Goal: Task Accomplishment & Management: Complete application form

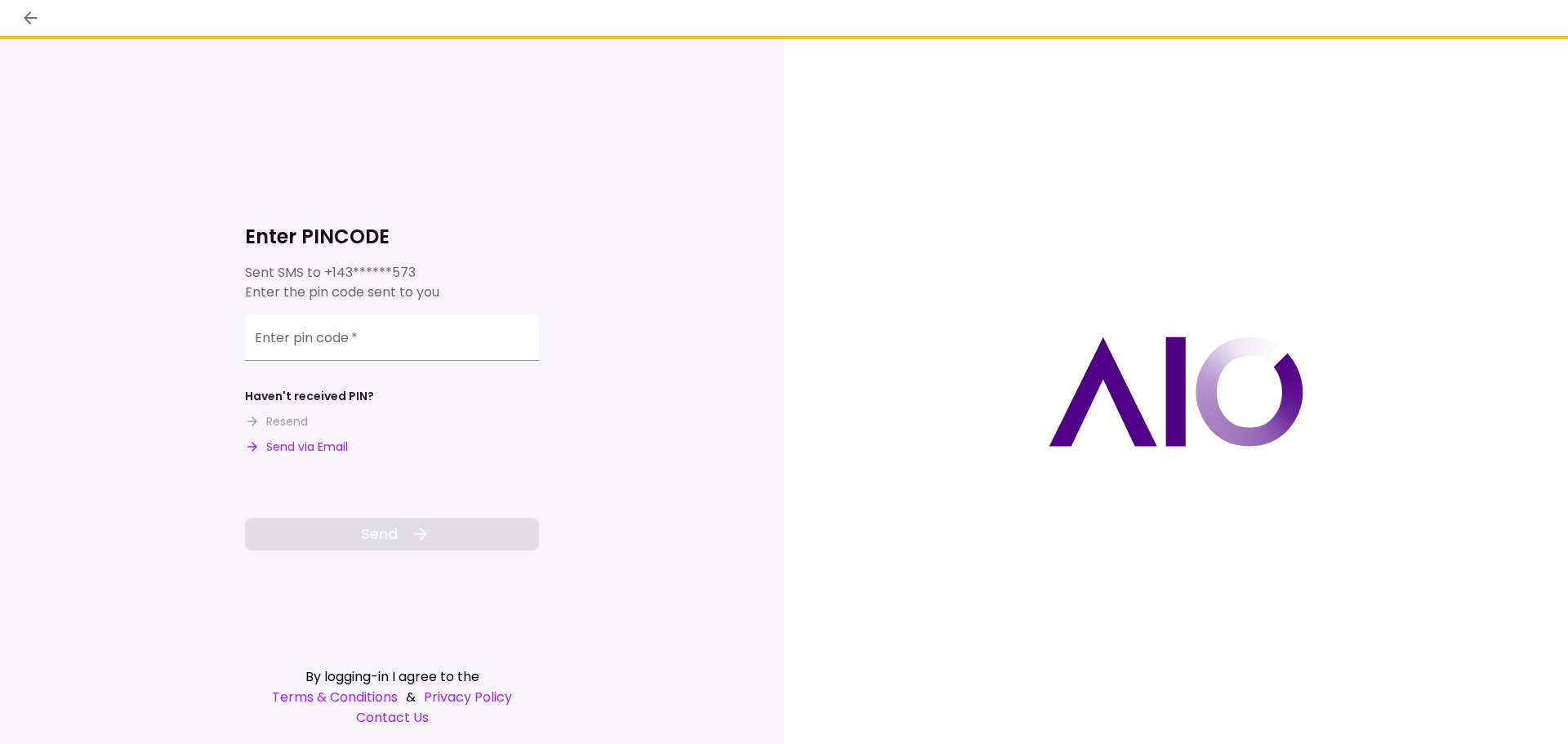
click at [289, 446] on button "Send via Email" at bounding box center [296, 447] width 103 height 17
click at [366, 343] on input "Enter pin code   *" at bounding box center [392, 340] width 294 height 46
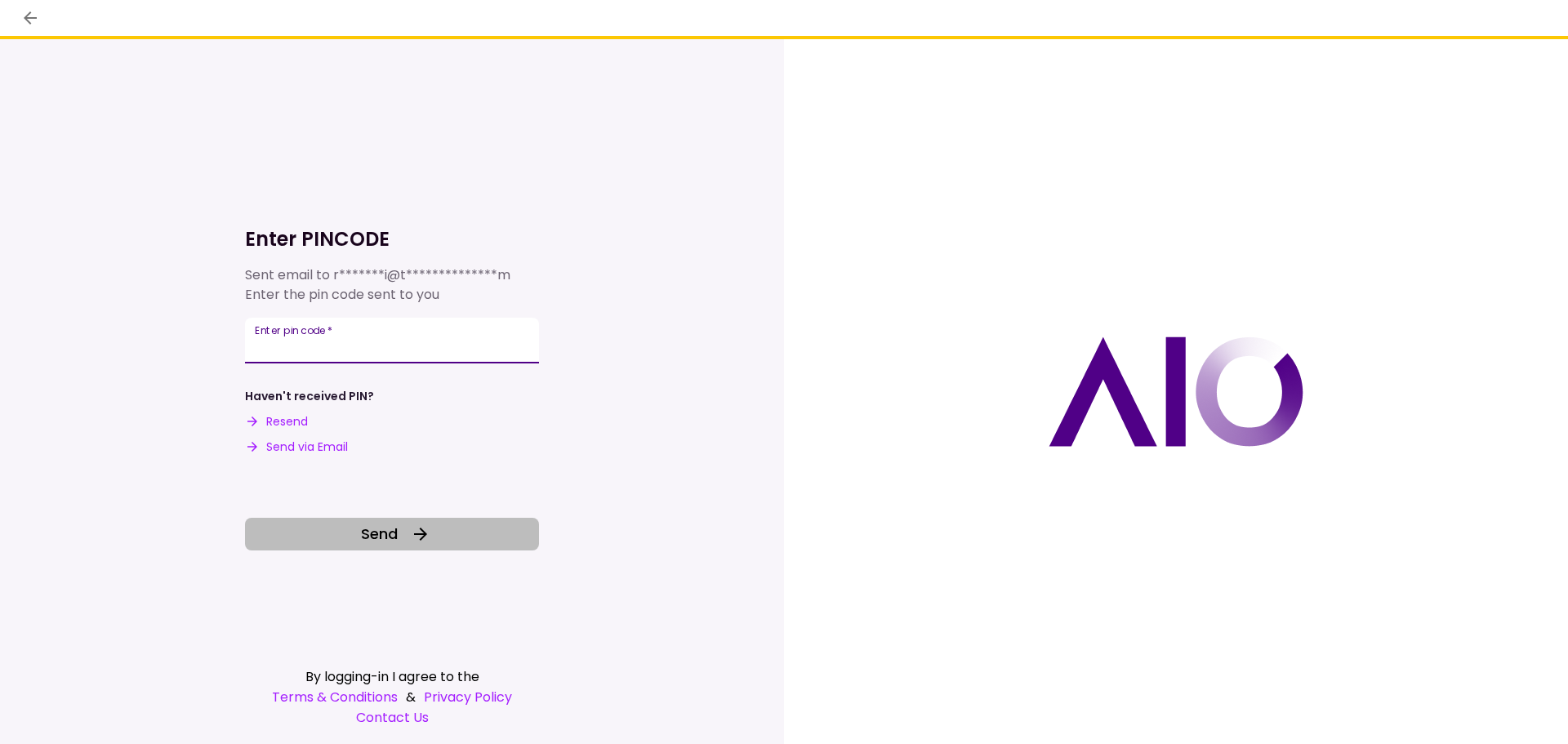
type input "******"
click at [363, 535] on span "Send" at bounding box center [379, 534] width 37 height 22
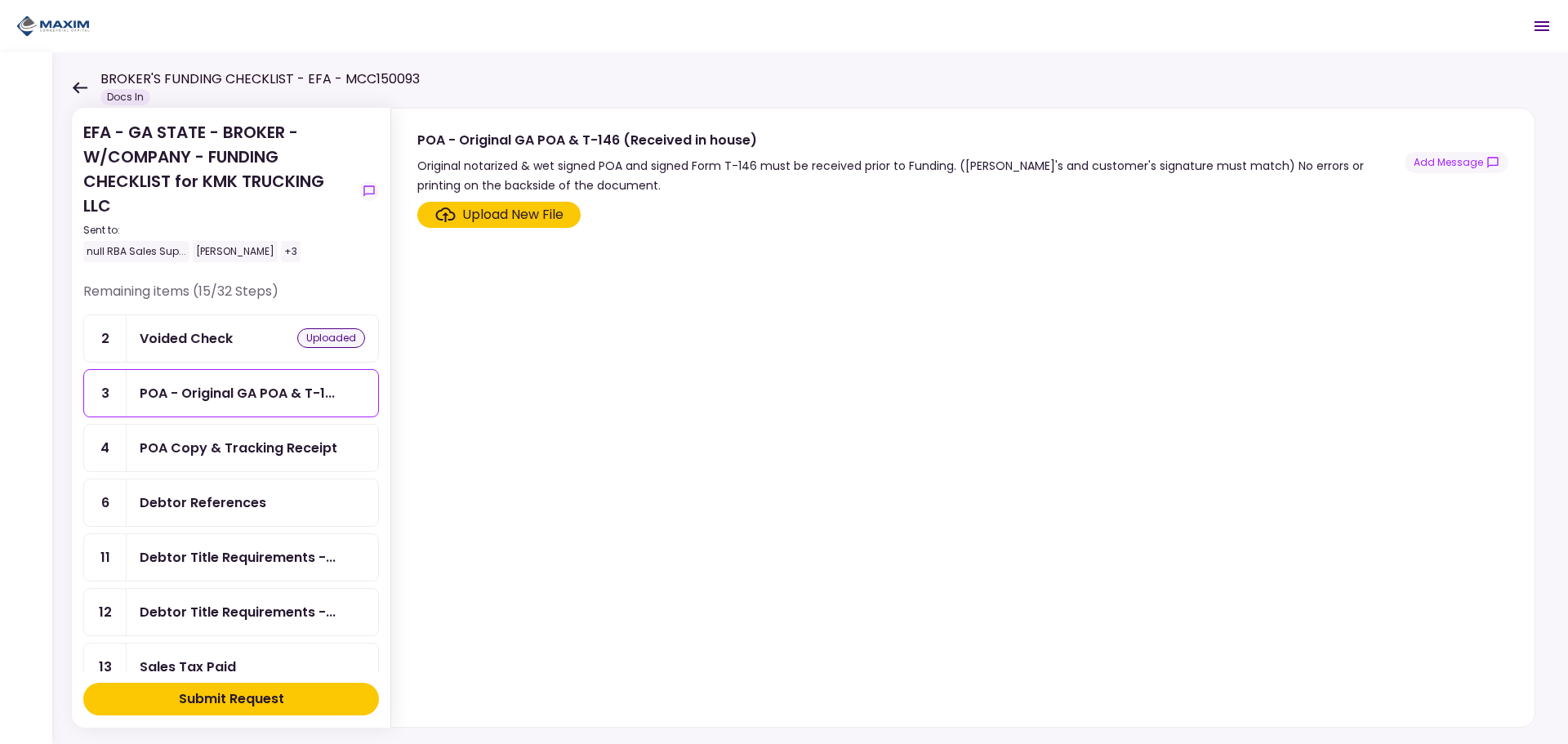
click at [193, 333] on div "Voided Check" at bounding box center [186, 338] width 93 height 21
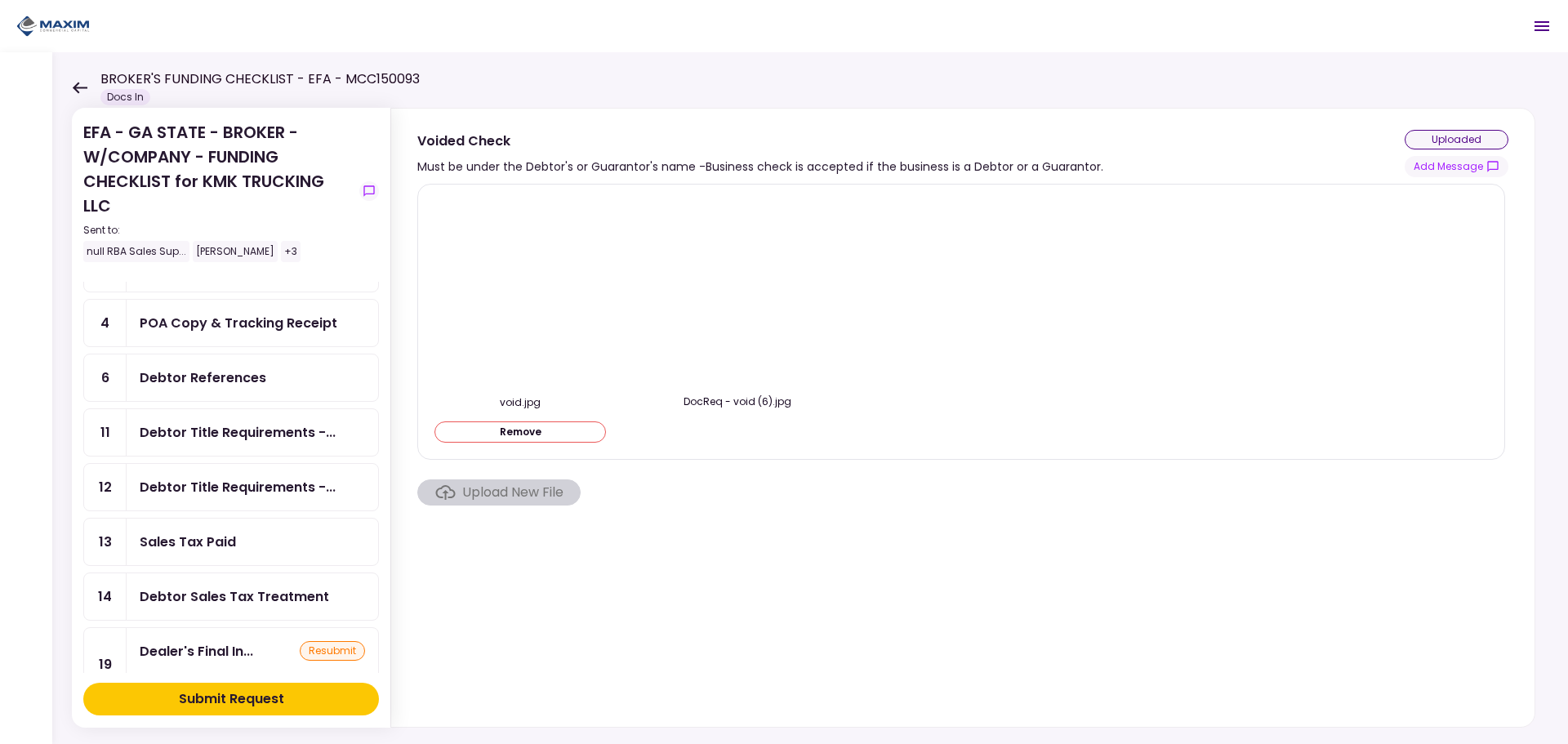
scroll to position [163, 0]
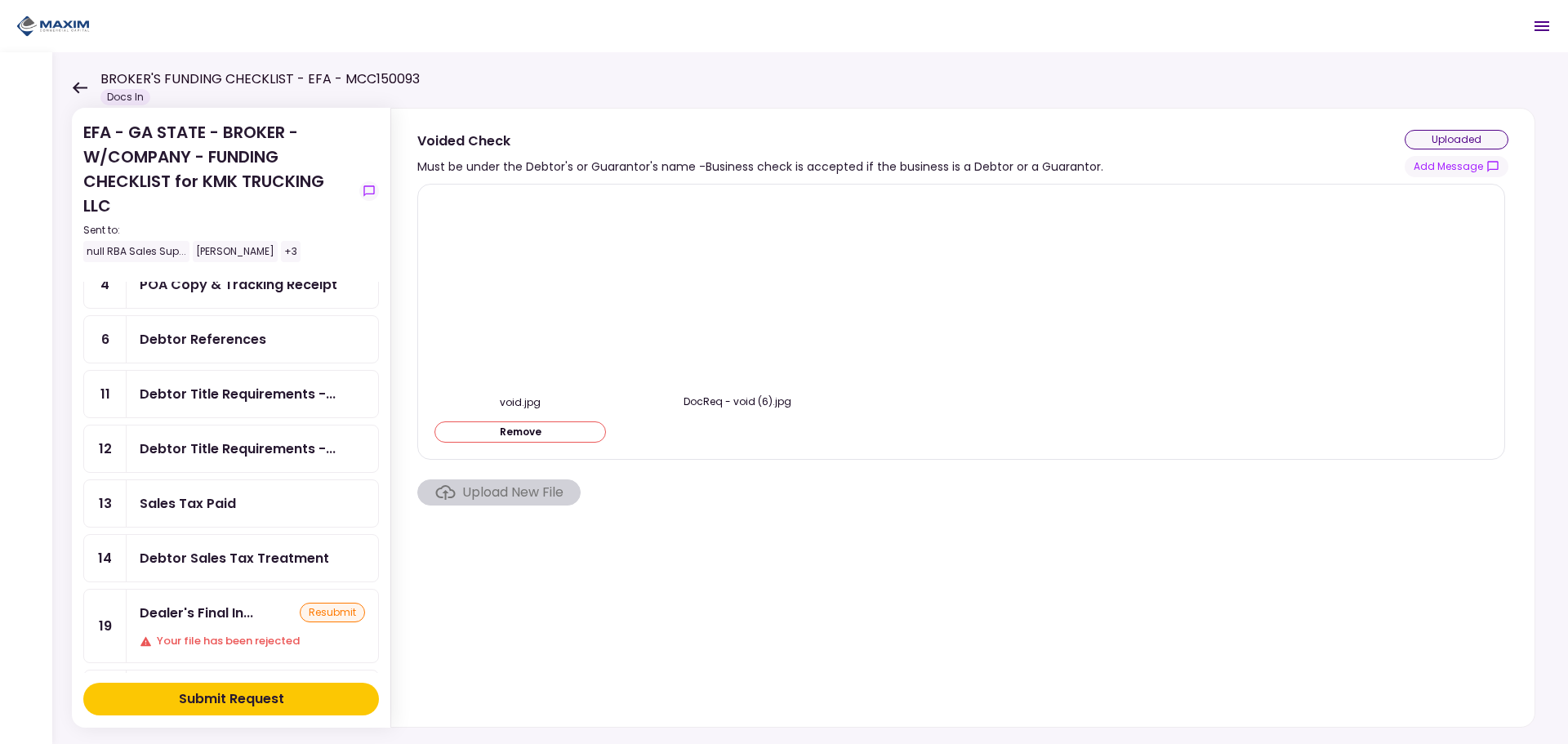
click at [200, 343] on div "Debtor References" at bounding box center [202, 339] width 127 height 21
